Goal: Navigation & Orientation: Find specific page/section

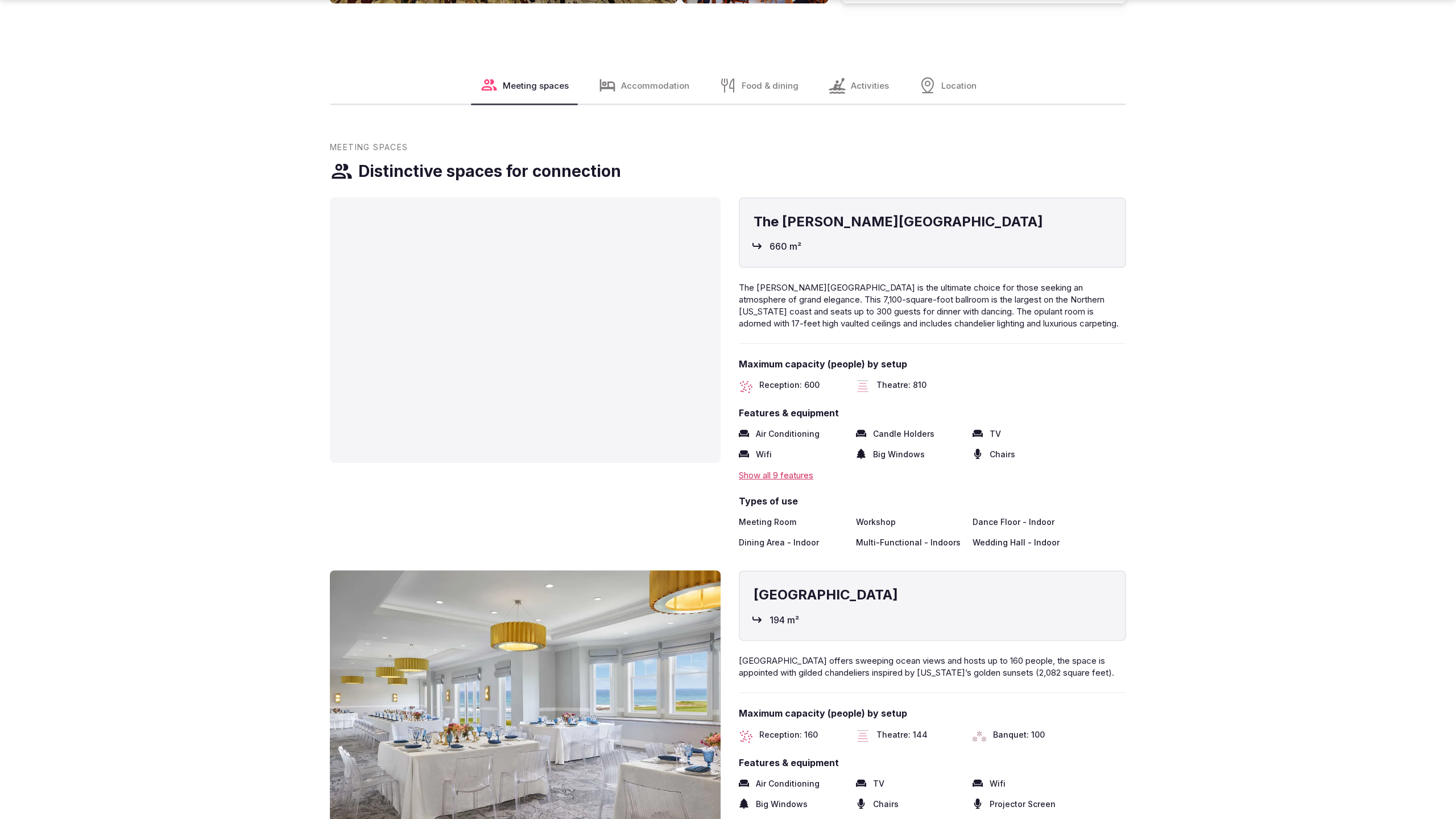
scroll to position [2350, 0]
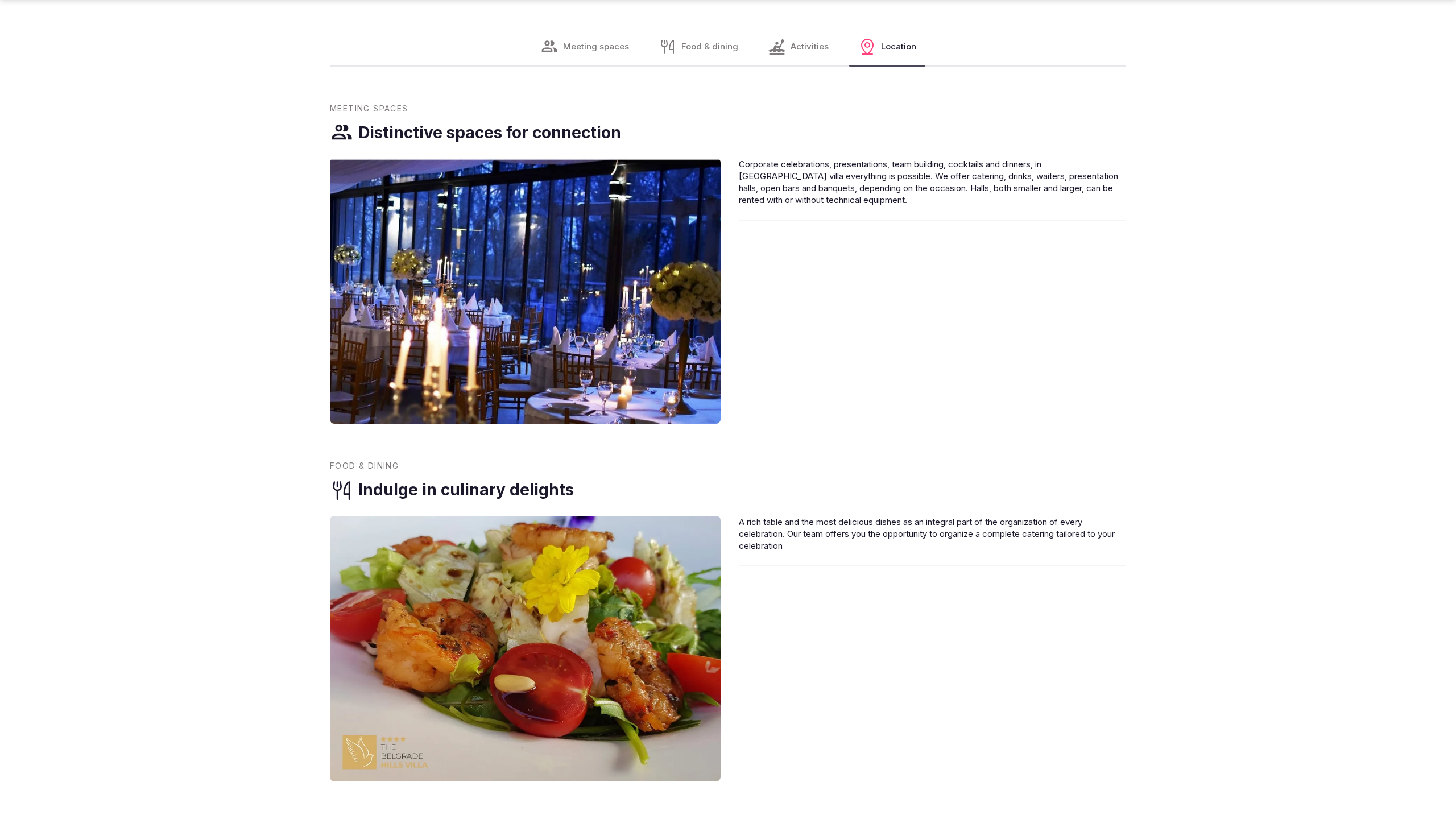
scroll to position [1555, 0]
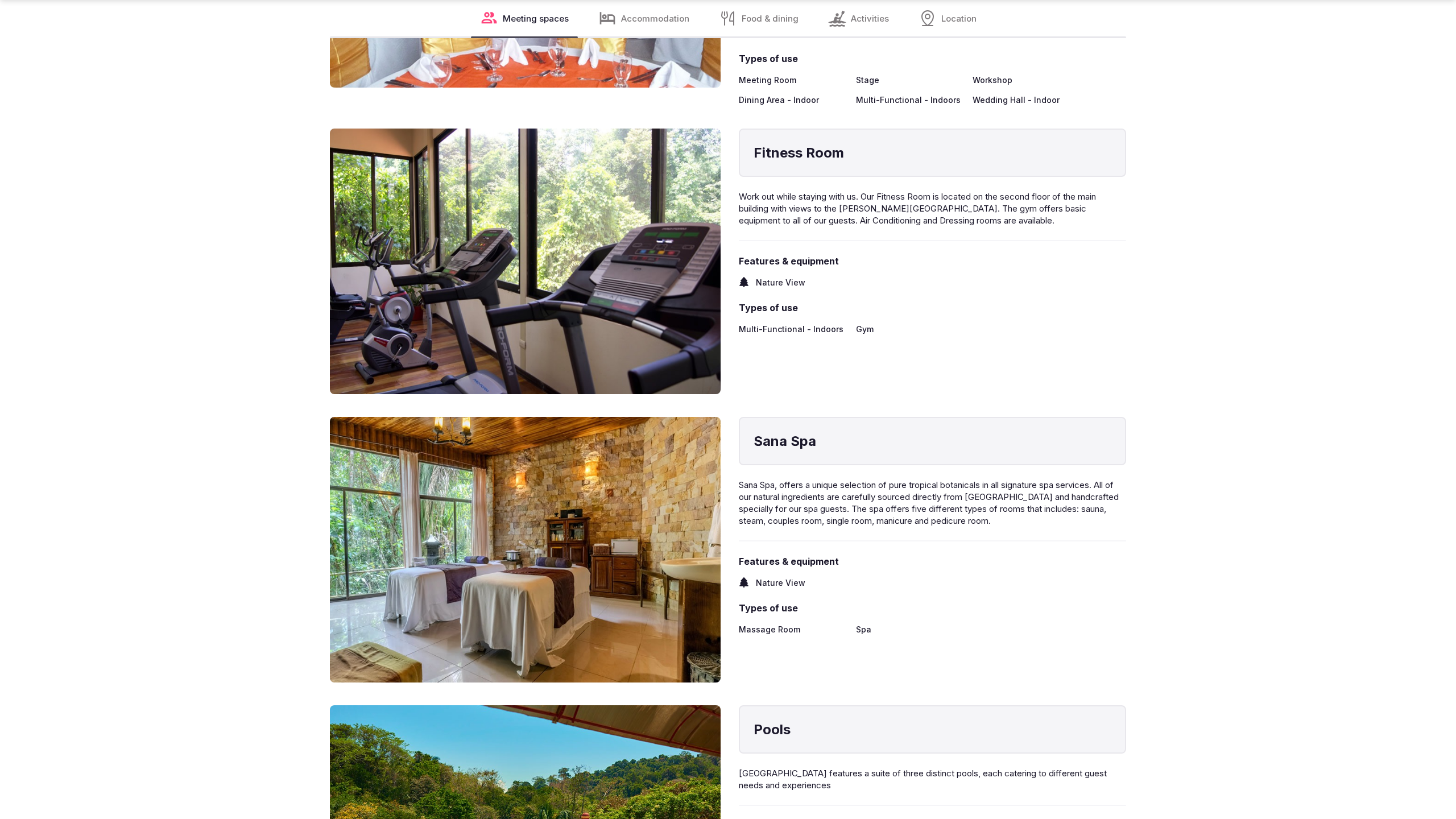
scroll to position [2312, 0]
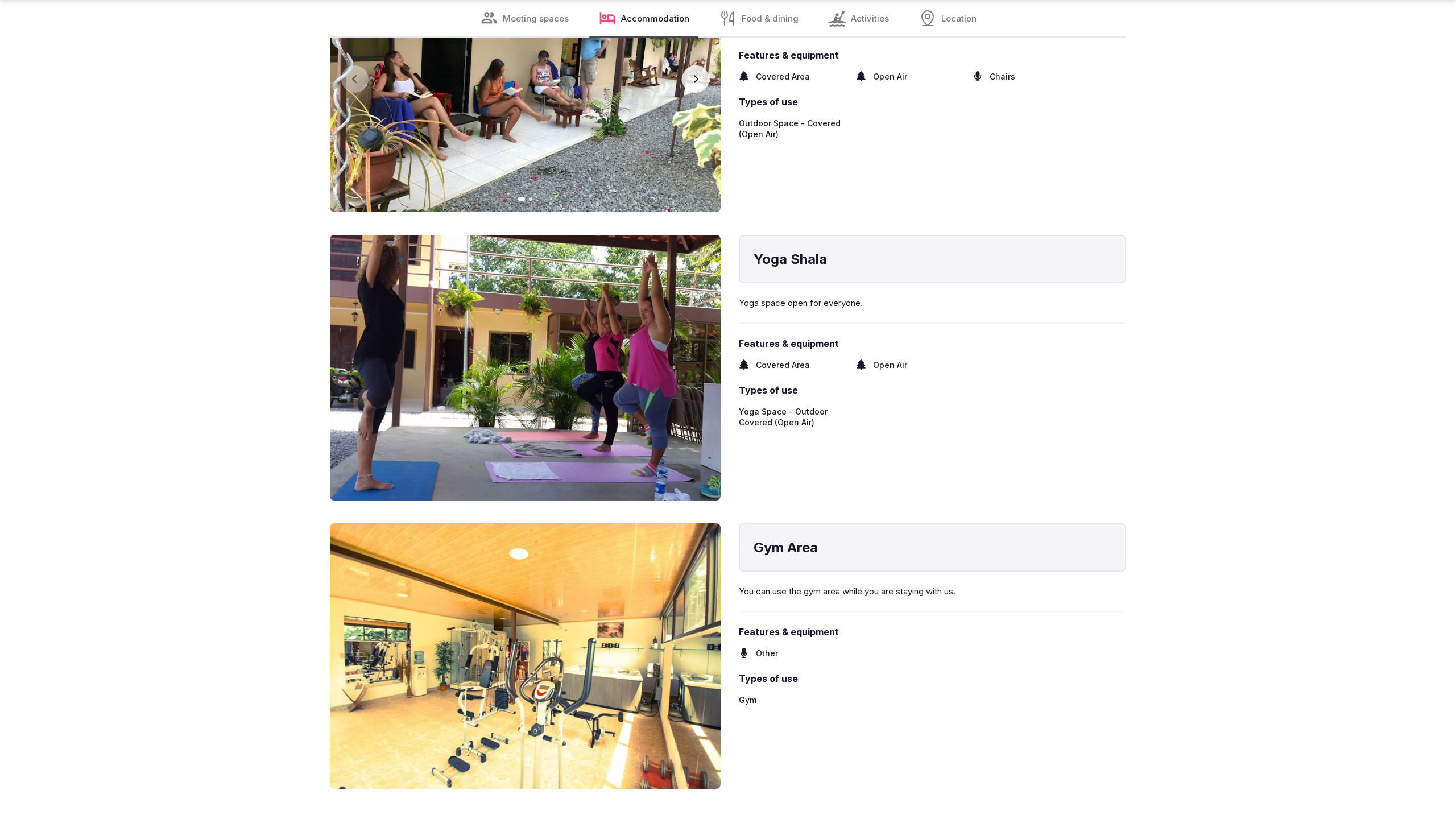
scroll to position [2312, 0]
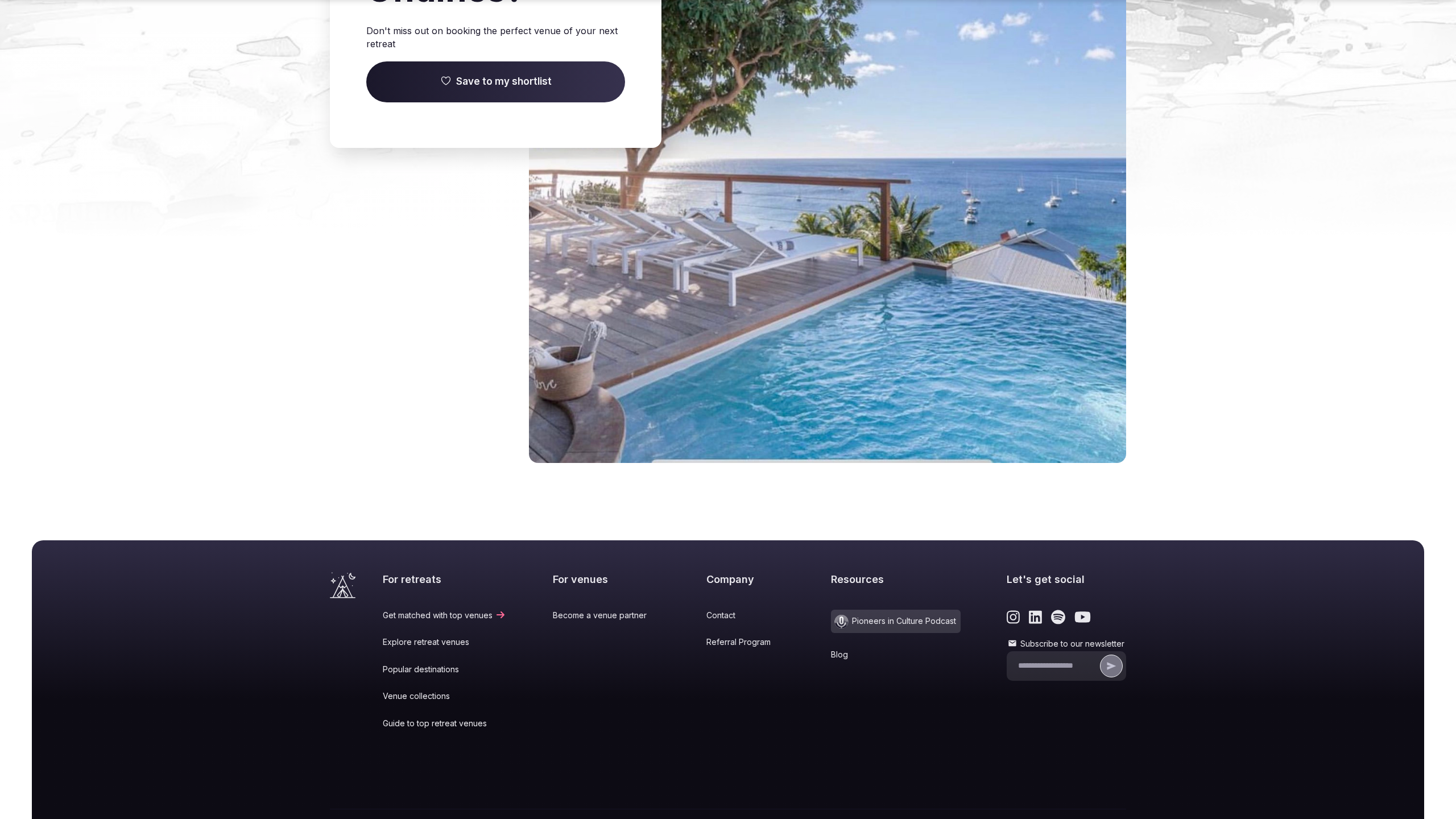
scroll to position [1572, 0]
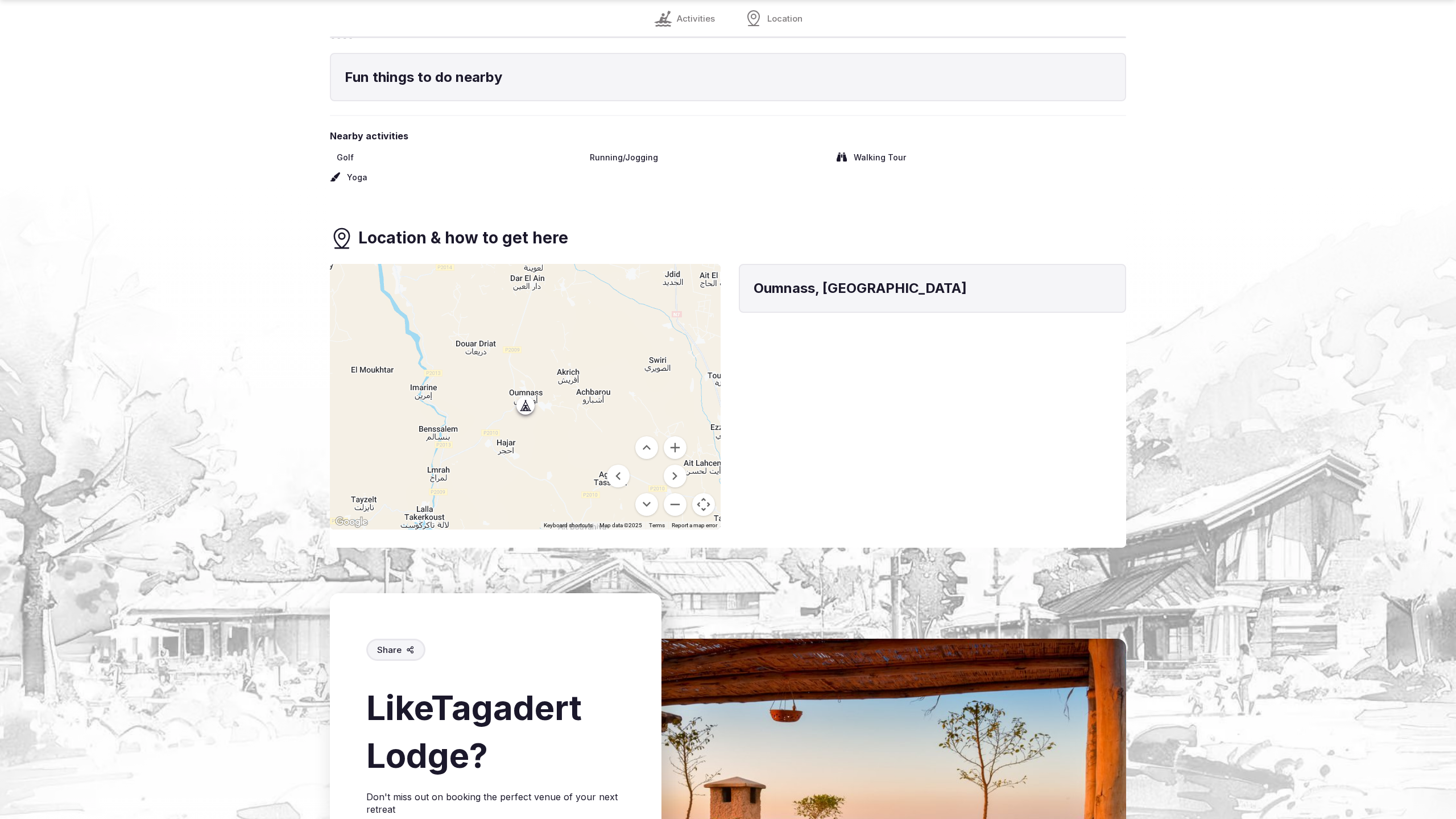
scroll to position [1393, 0]
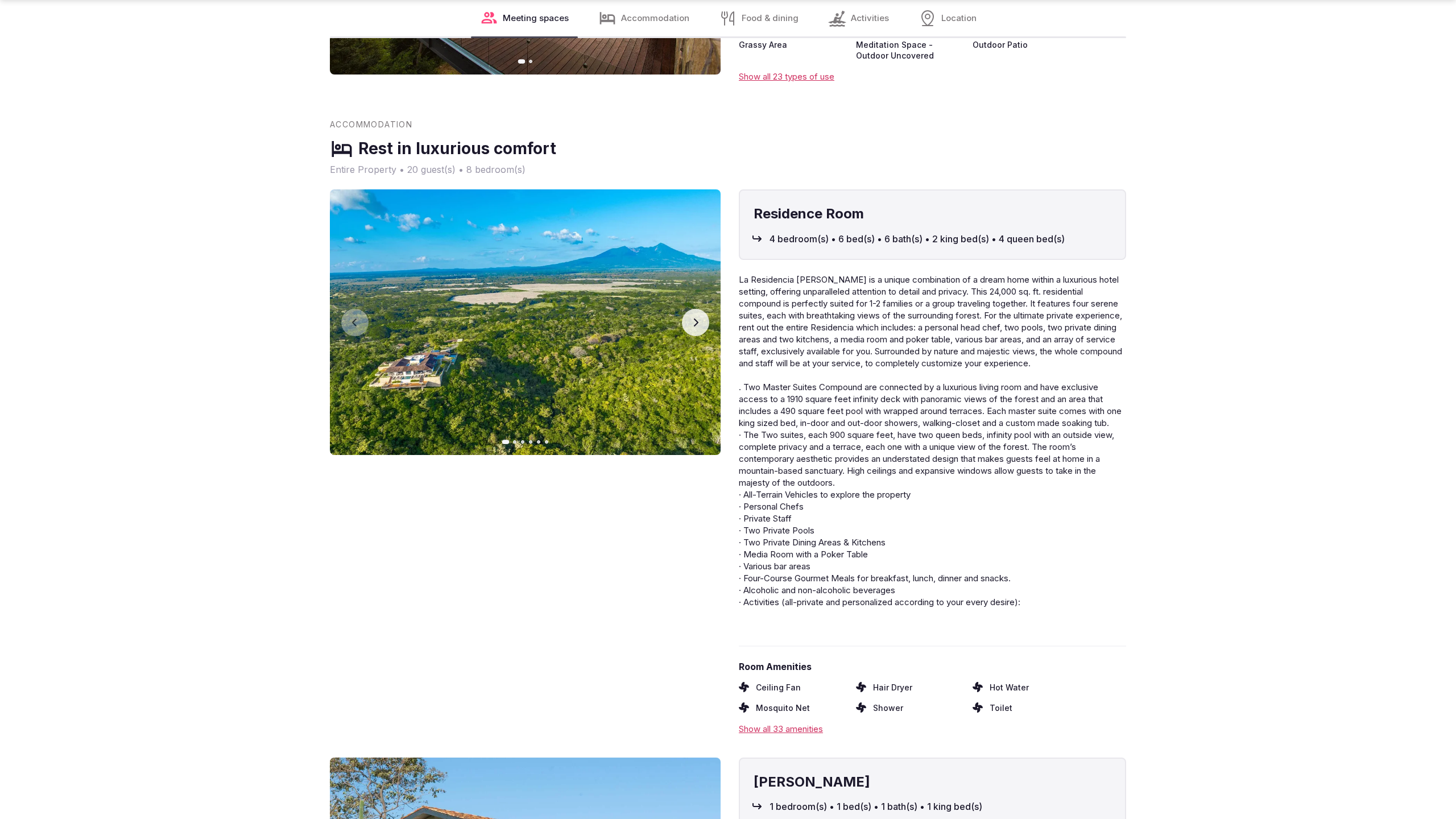
scroll to position [2312, 0]
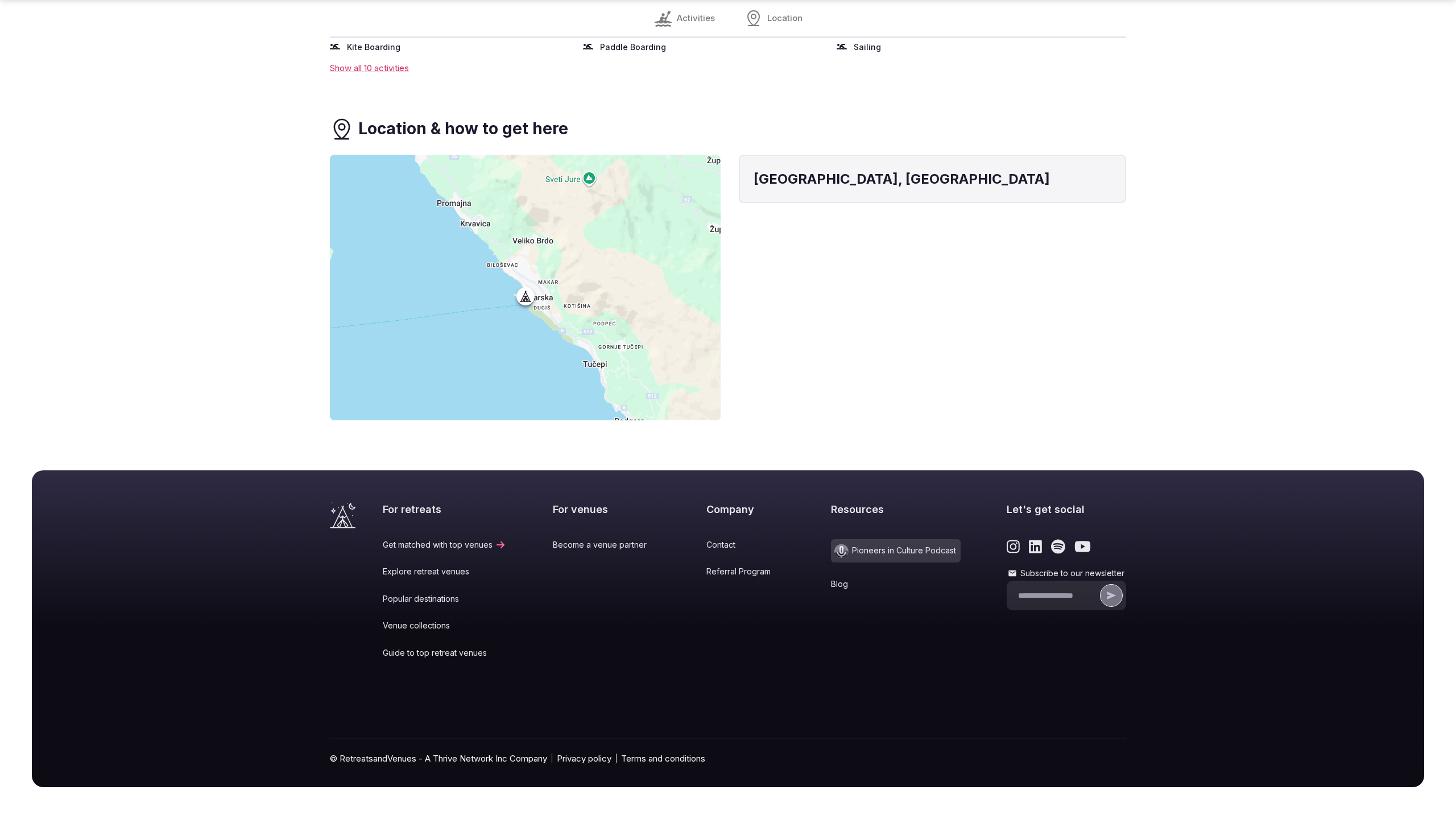
scroll to position [489, 0]
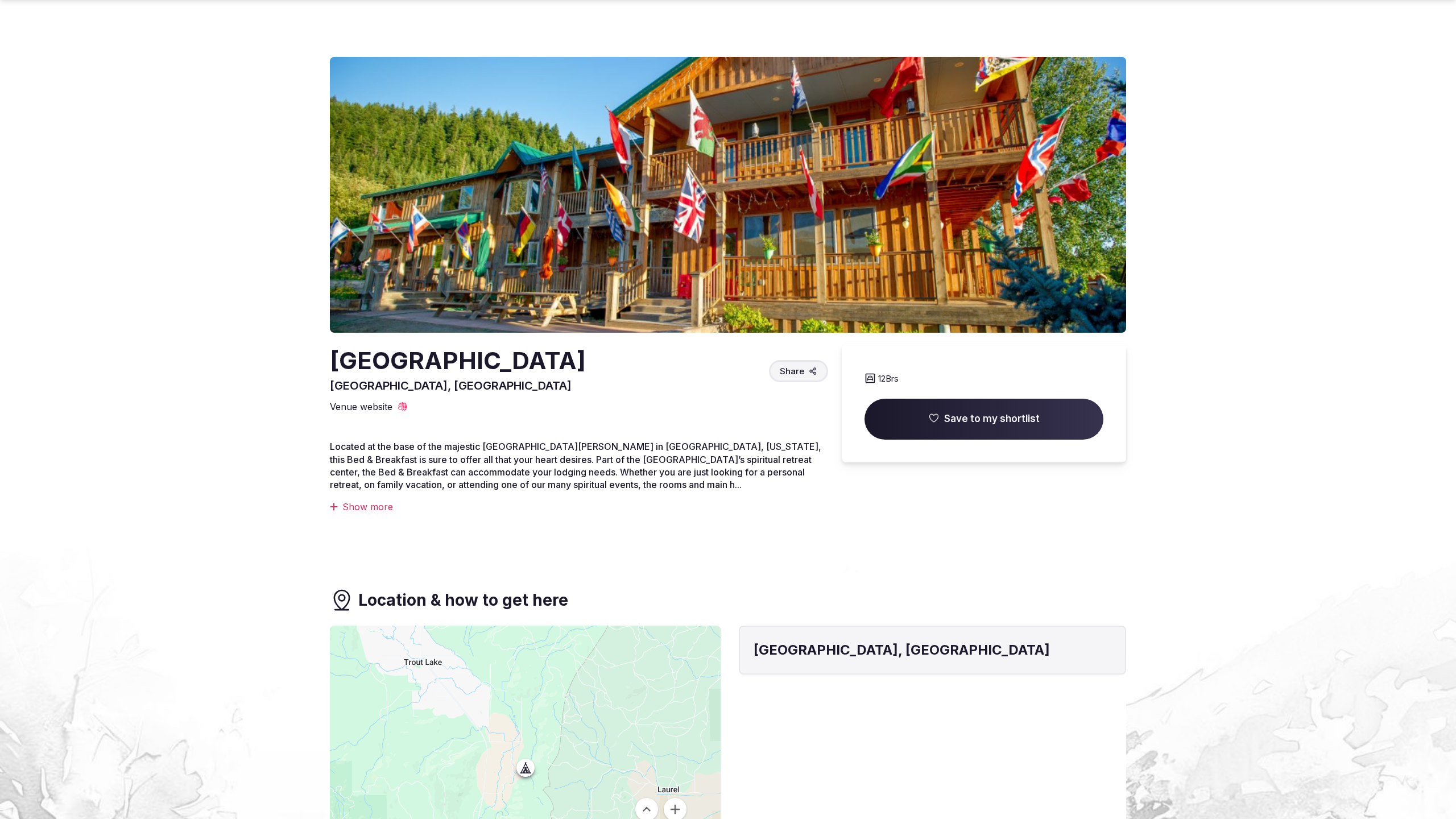
scroll to position [1028, 0]
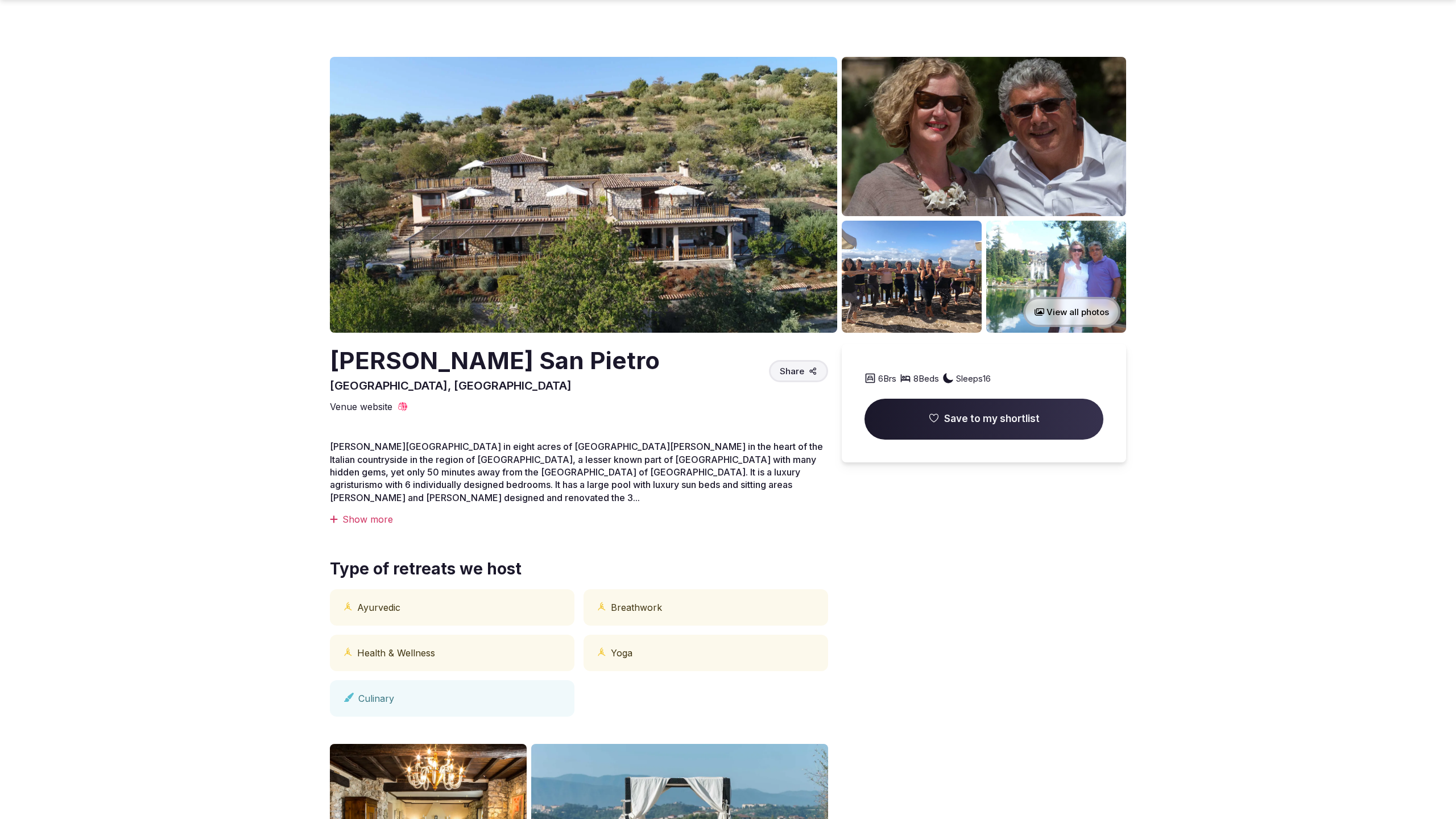
scroll to position [1555, 0]
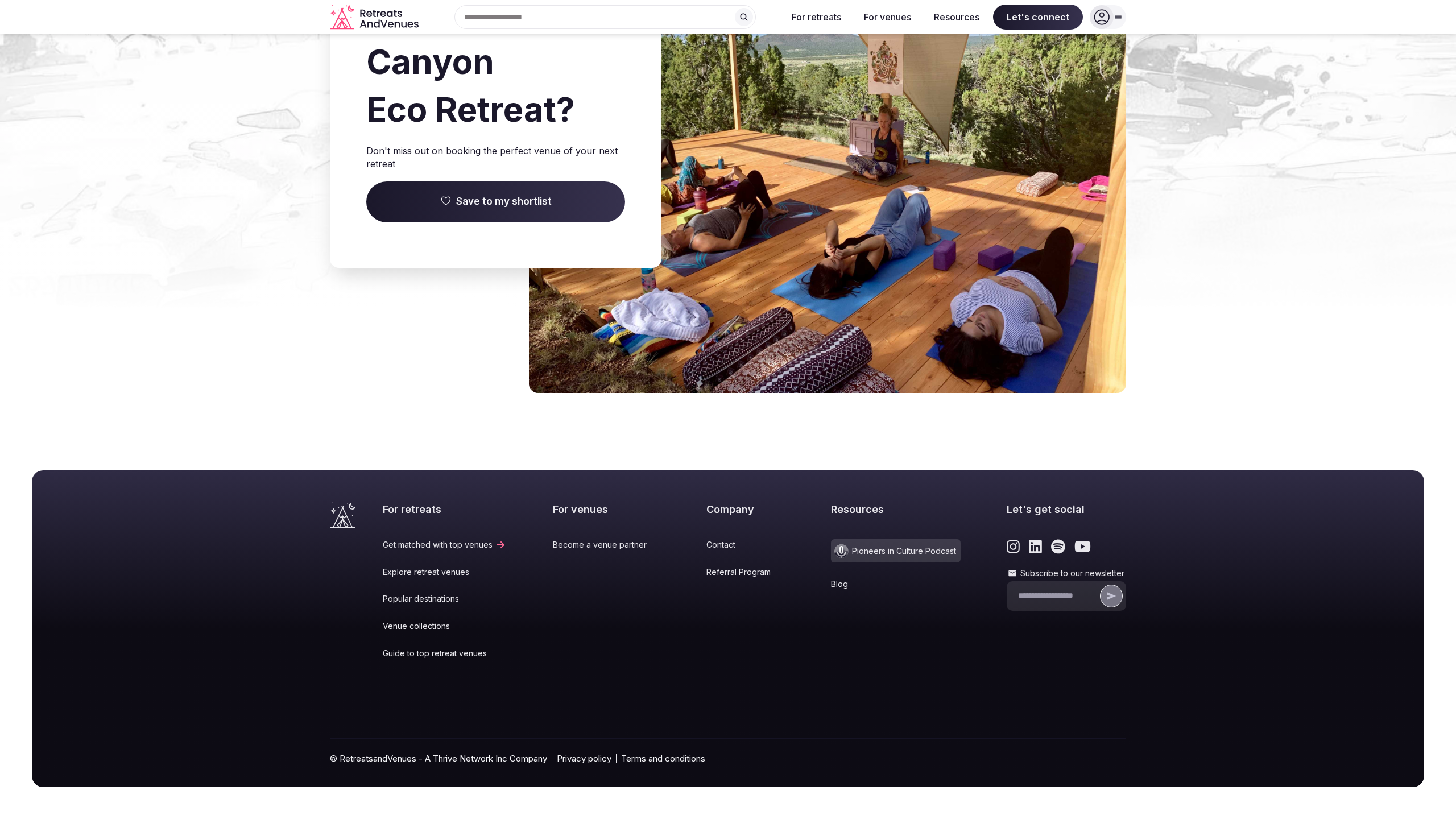
scroll to position [1559, 0]
